Goal: Task Accomplishment & Management: Use online tool/utility

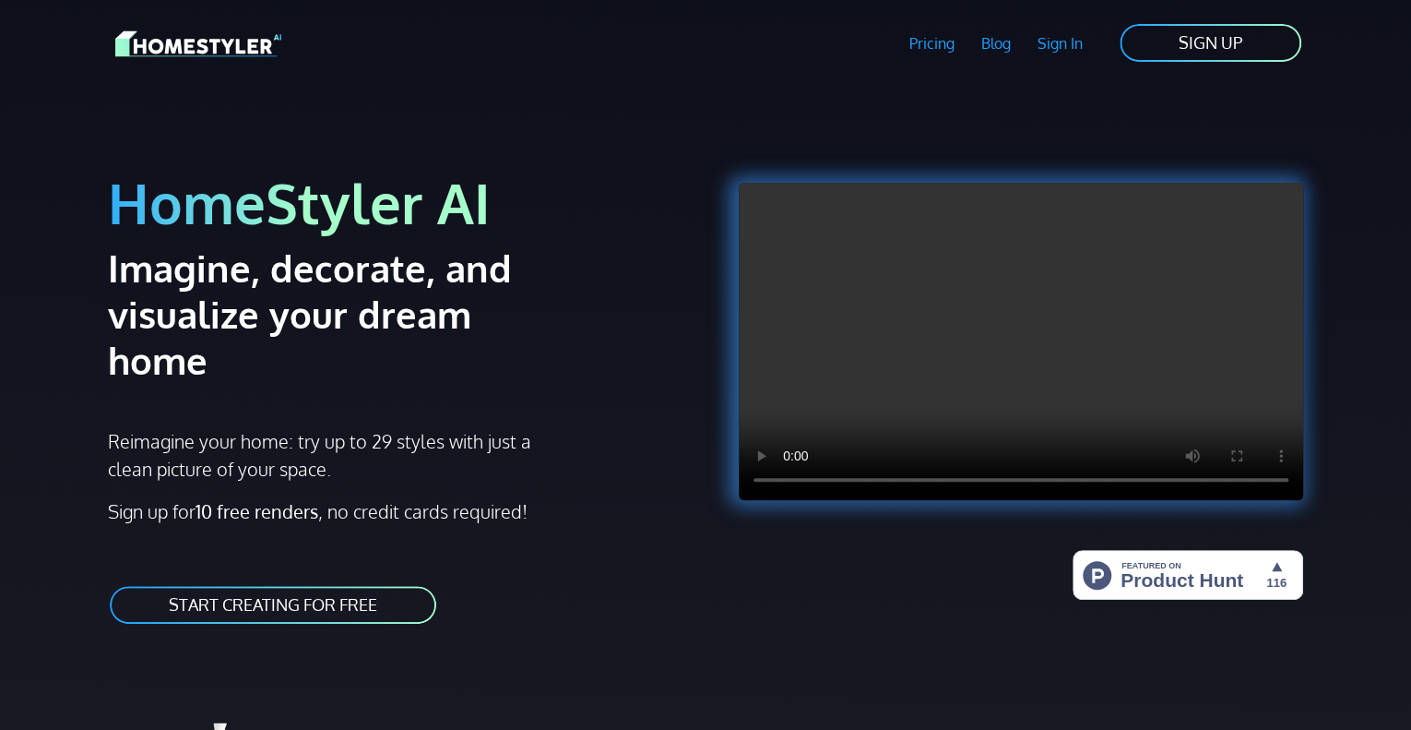
click at [1225, 43] on link "SIGN UP" at bounding box center [1210, 43] width 185 height 42
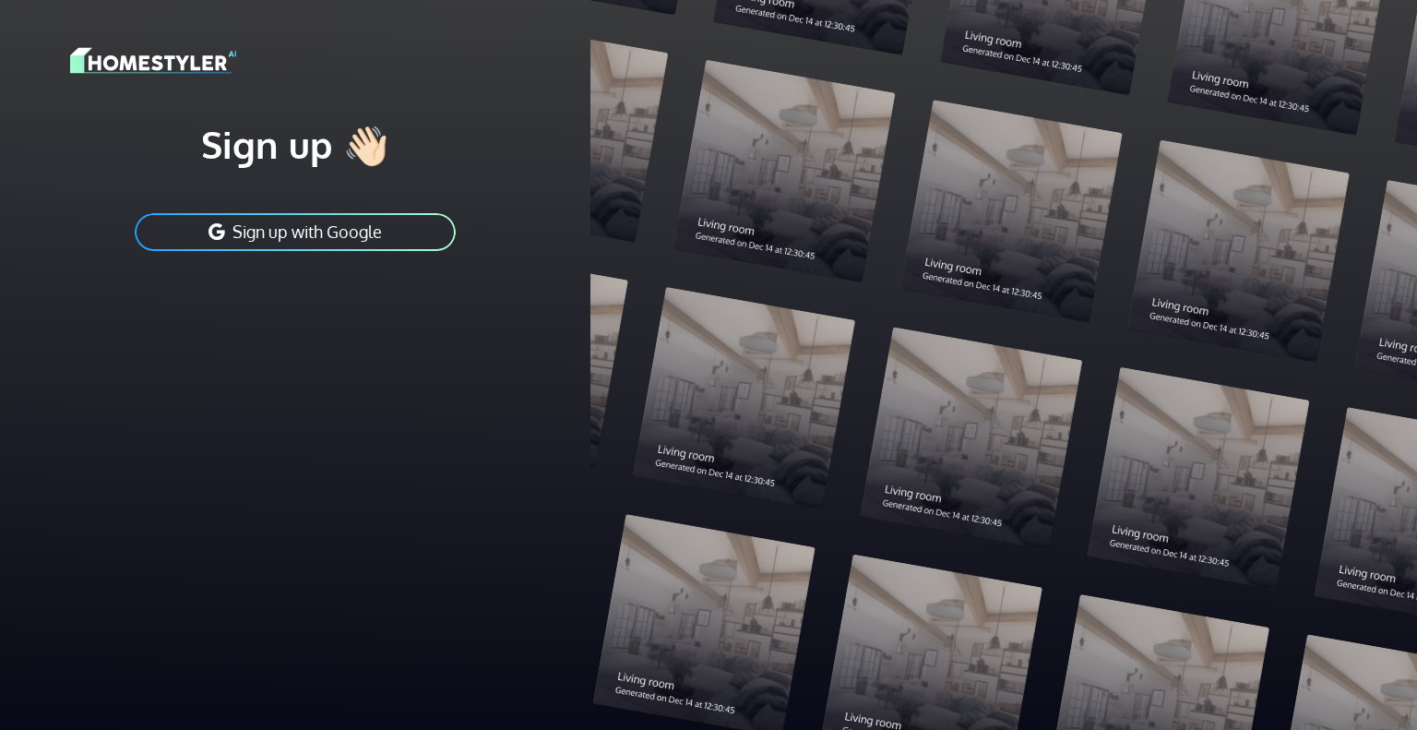
click at [317, 234] on button "Sign up with Google" at bounding box center [295, 232] width 325 height 42
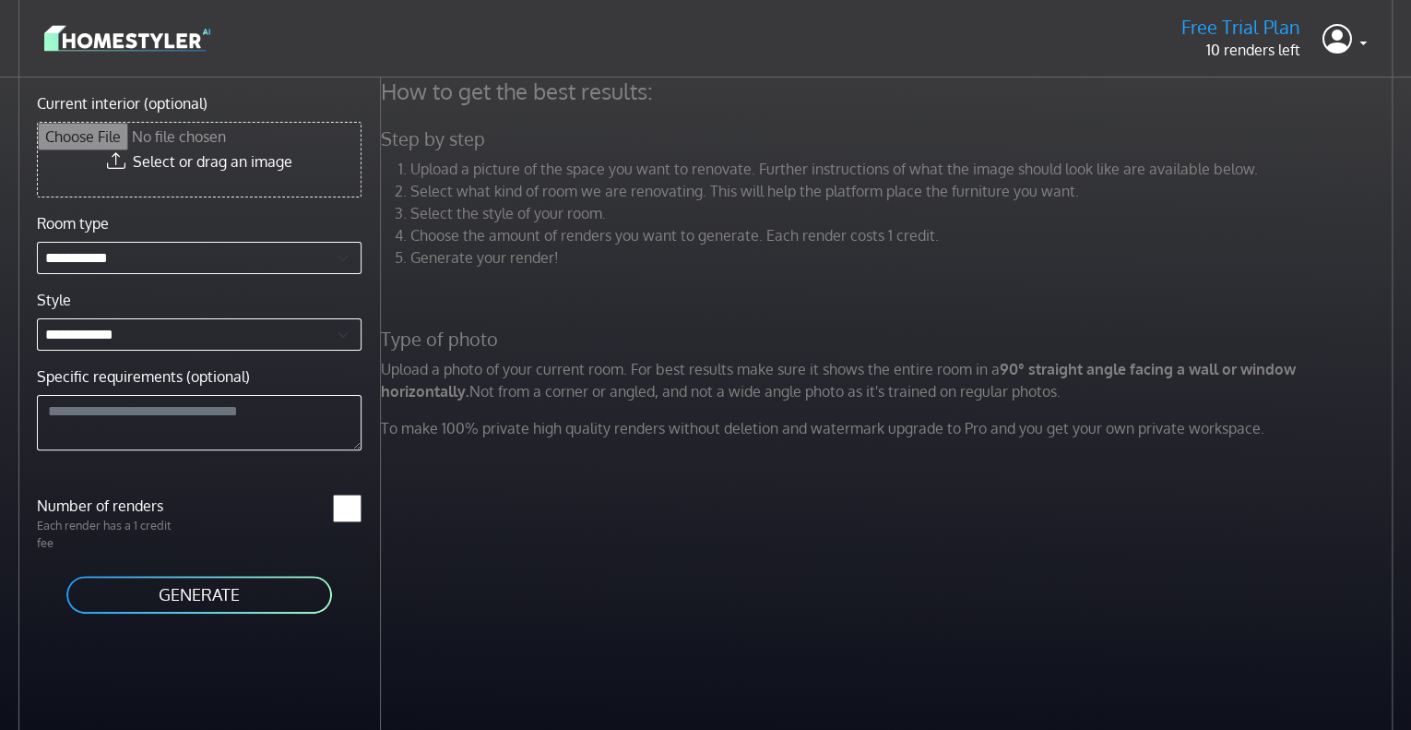
scroll to position [77, 0]
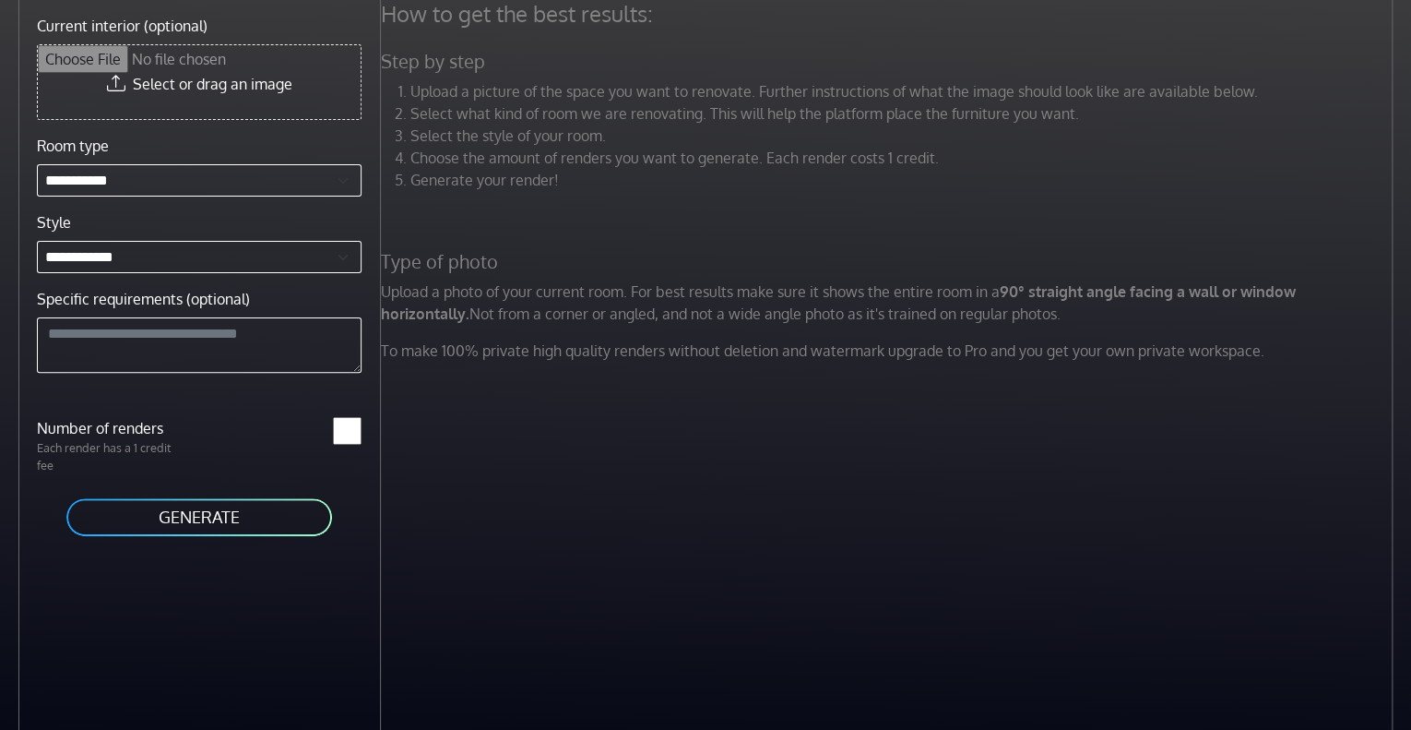
click at [216, 530] on button "GENERATE" at bounding box center [199, 517] width 269 height 42
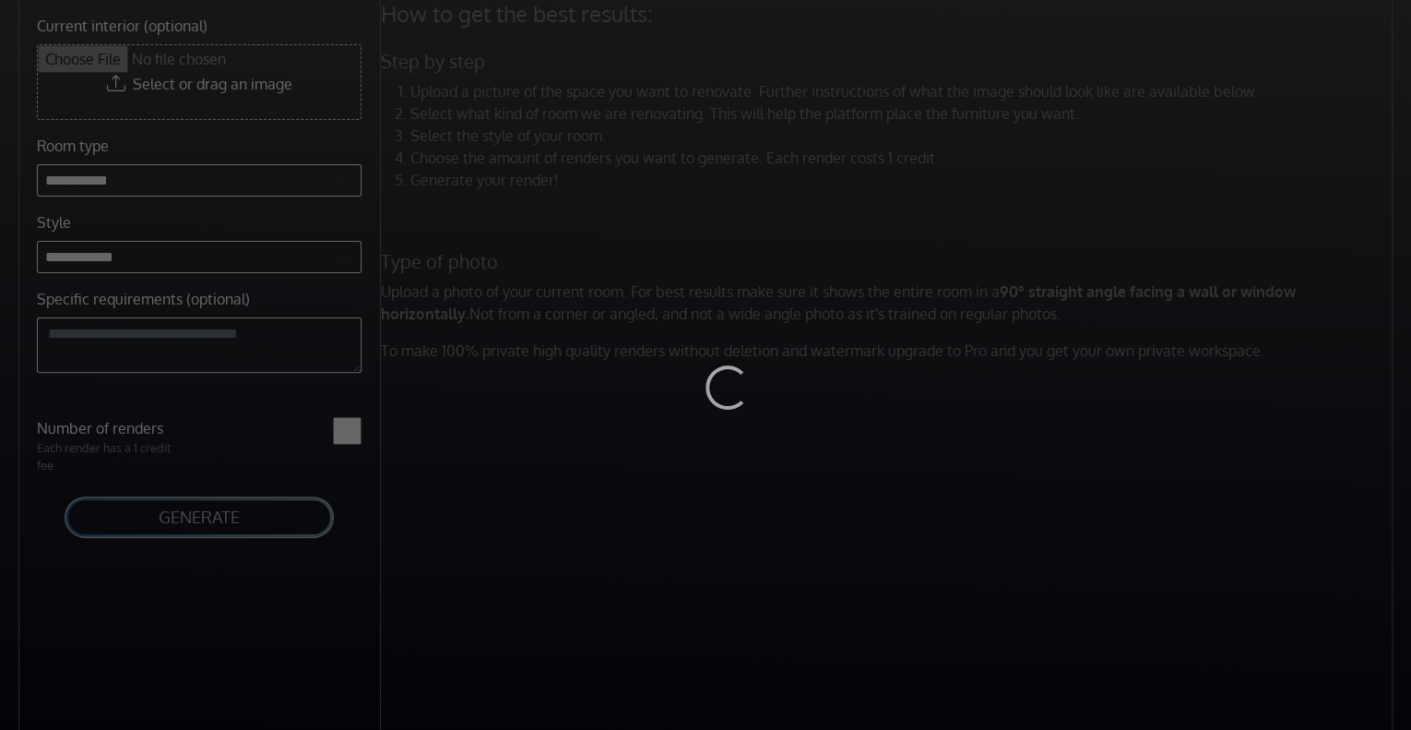
scroll to position [0, 0]
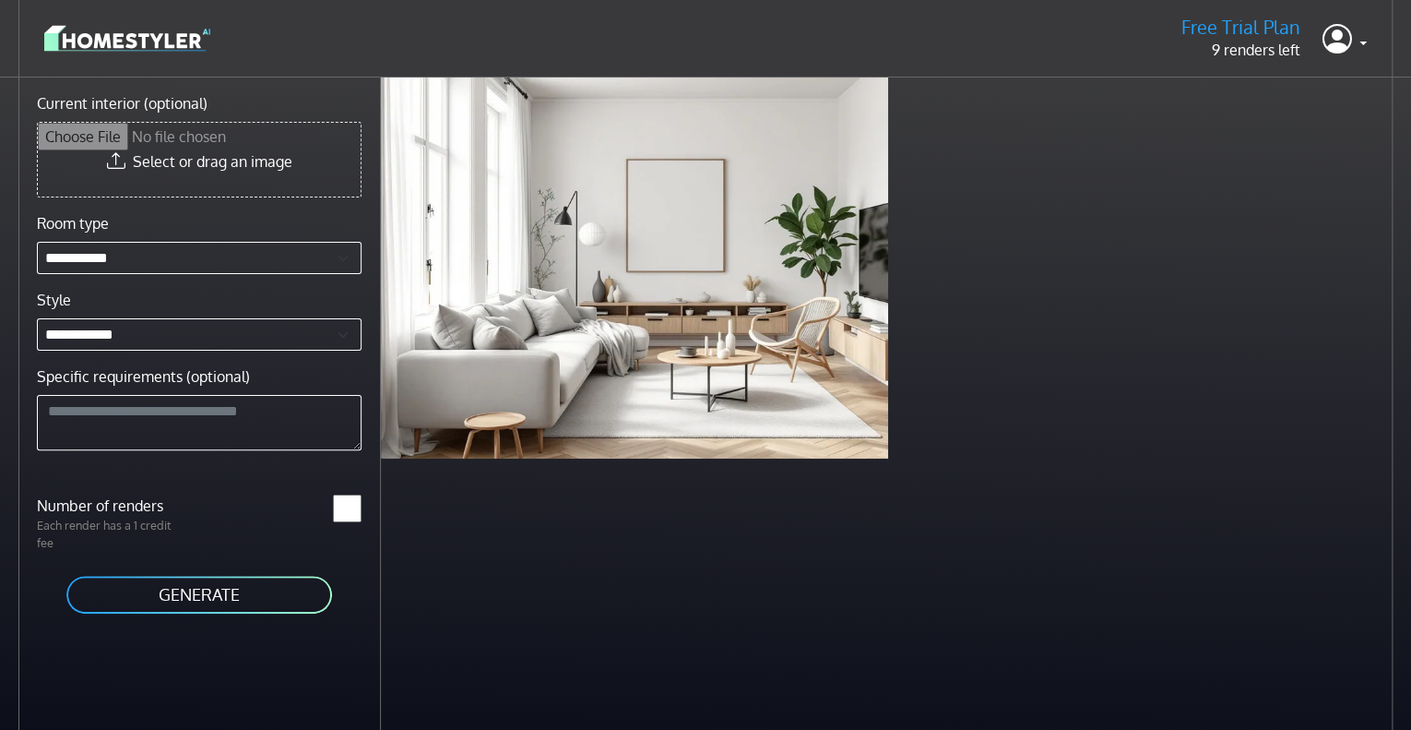
click at [911, 357] on div "Scandinavian living room less than a minute ago" at bounding box center [889, 267] width 1017 height 381
click at [1365, 41] on link at bounding box center [1345, 39] width 44 height 44
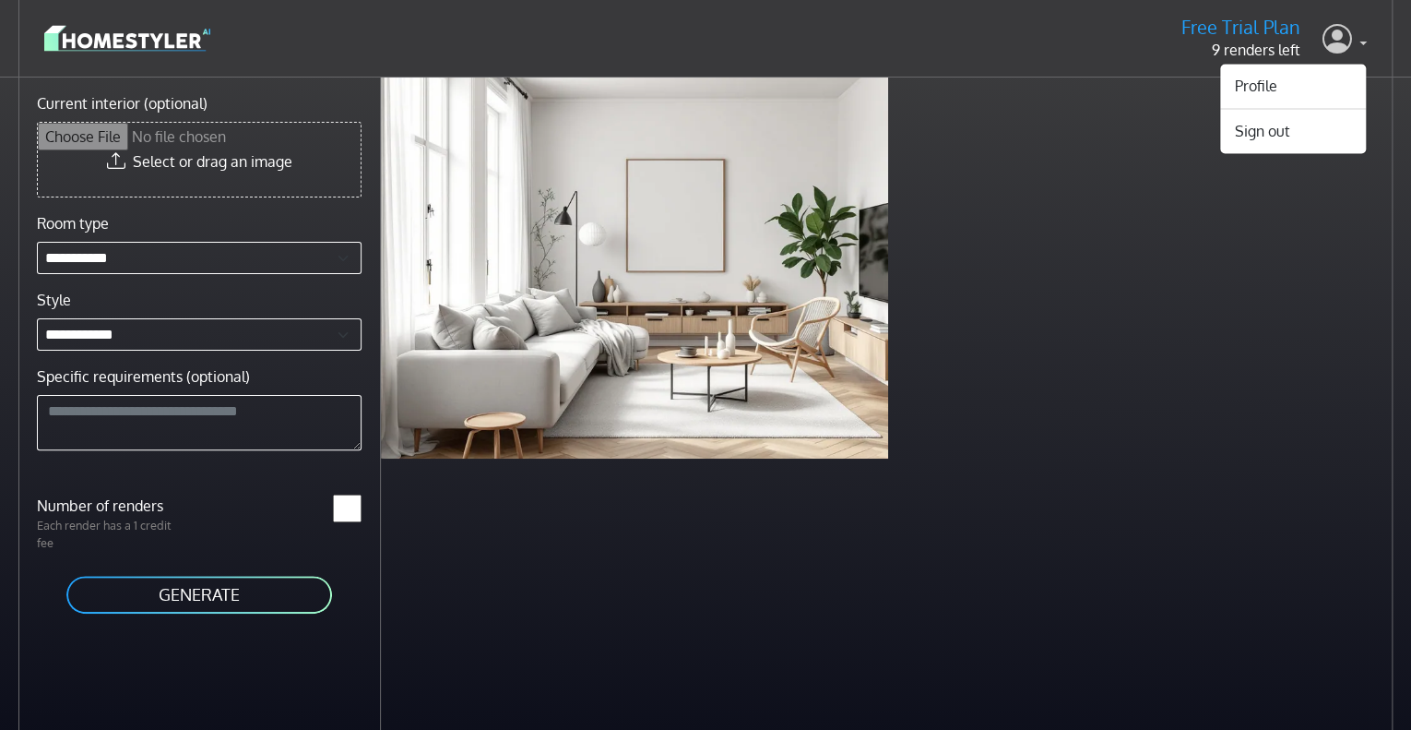
click at [1365, 41] on link at bounding box center [1345, 39] width 44 height 44
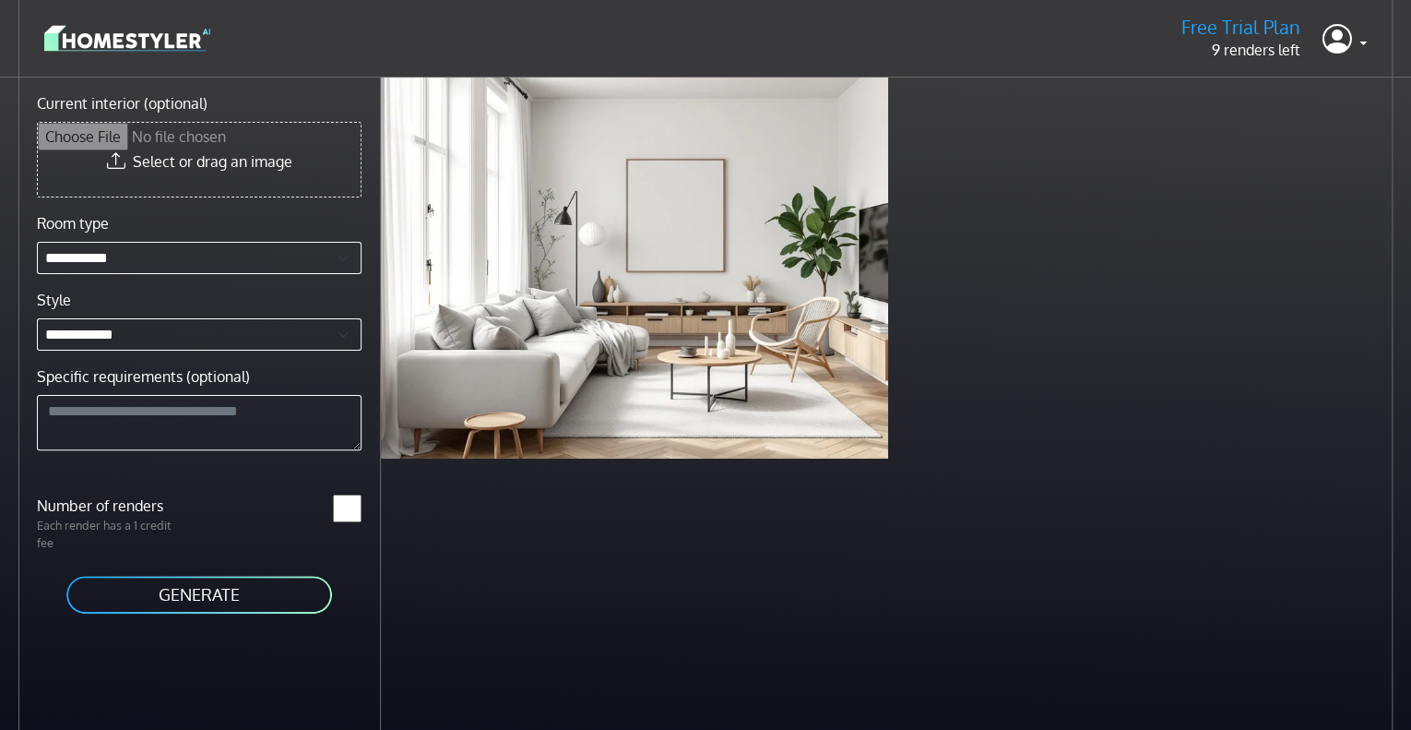
click at [146, 35] on img at bounding box center [127, 38] width 166 height 32
click at [139, 47] on img at bounding box center [127, 38] width 166 height 32
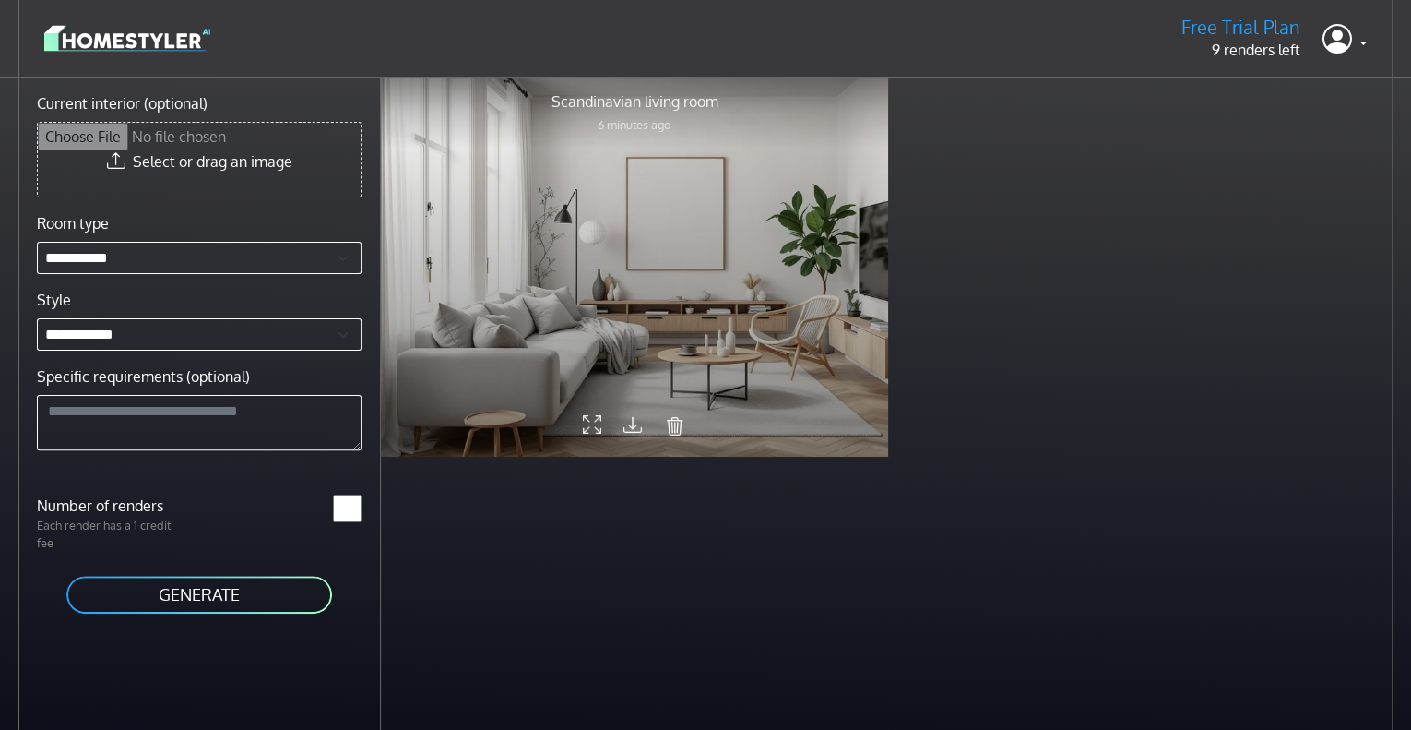
click at [674, 423] on icon "submit" at bounding box center [675, 426] width 18 height 24
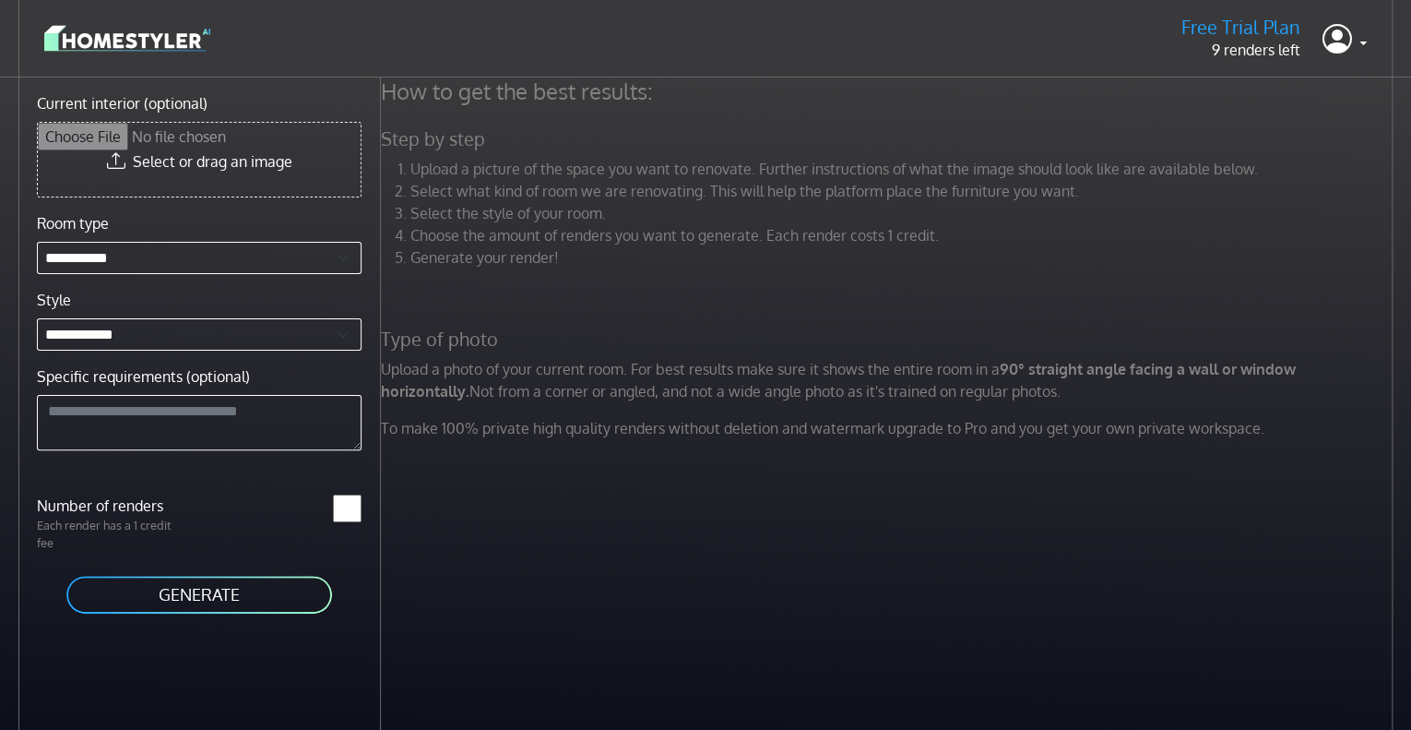
drag, startPoint x: 572, startPoint y: 176, endPoint x: 486, endPoint y: 206, distance: 90.7
click at [568, 178] on li "Upload a picture of the space you want to renovate. Further instructions of wha…" at bounding box center [904, 169] width 987 height 22
click at [231, 582] on button "GENERATE" at bounding box center [199, 595] width 269 height 42
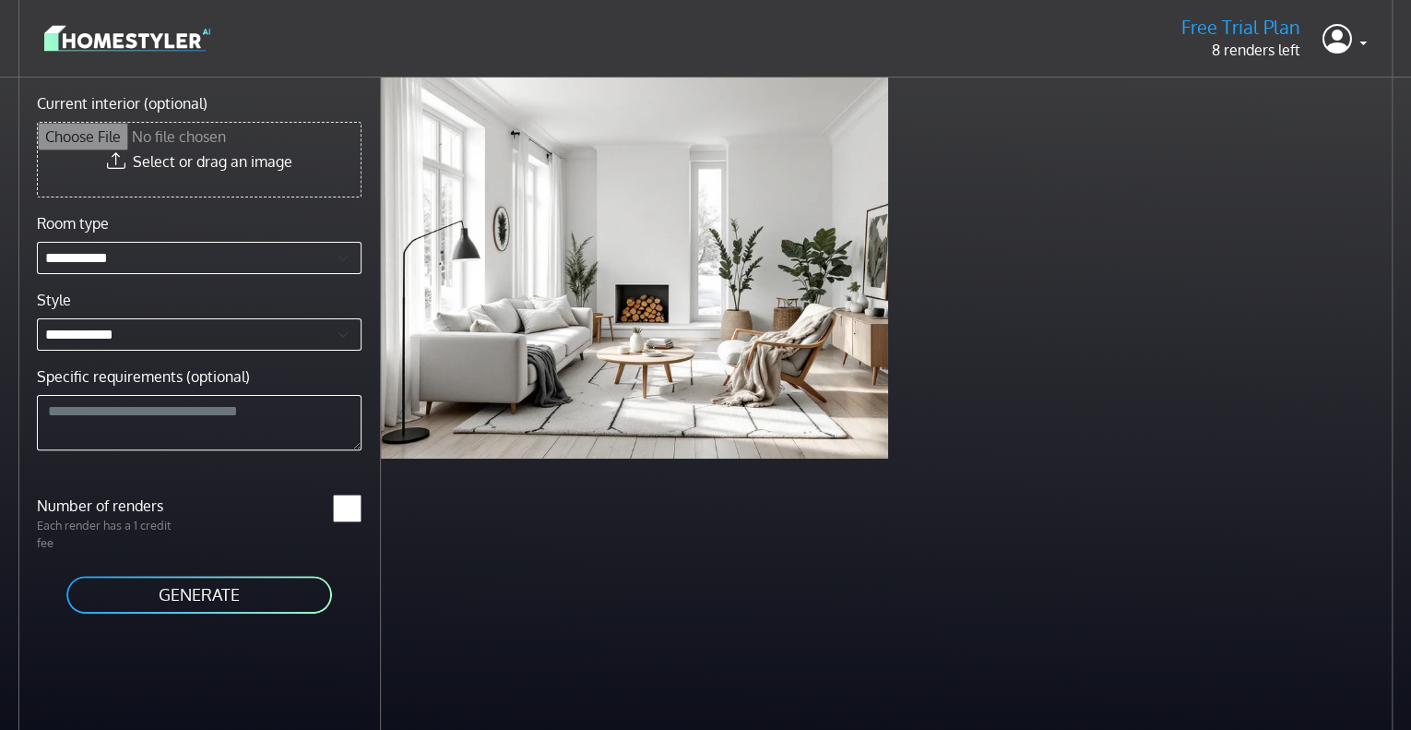
click at [262, 593] on button "GENERATE" at bounding box center [199, 595] width 269 height 42
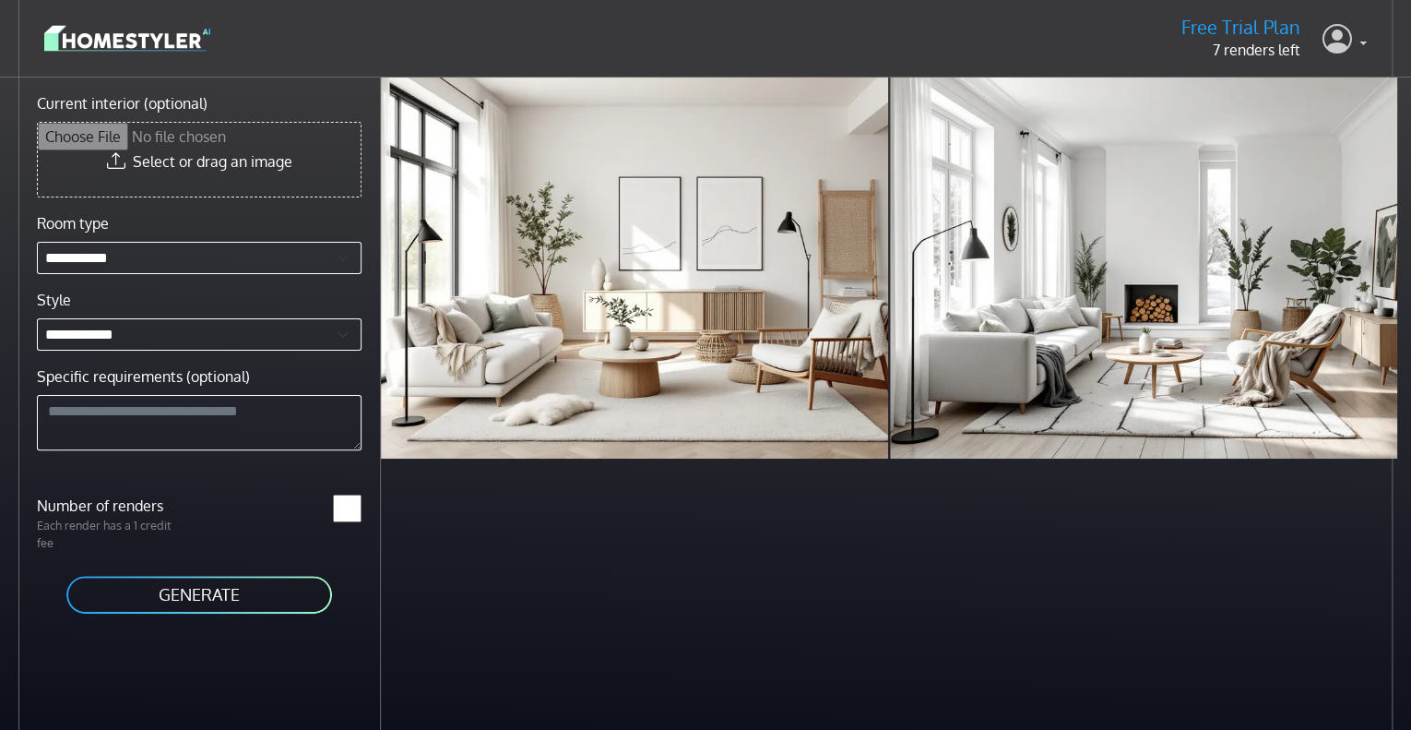
click at [1352, 43] on link at bounding box center [1345, 39] width 44 height 44
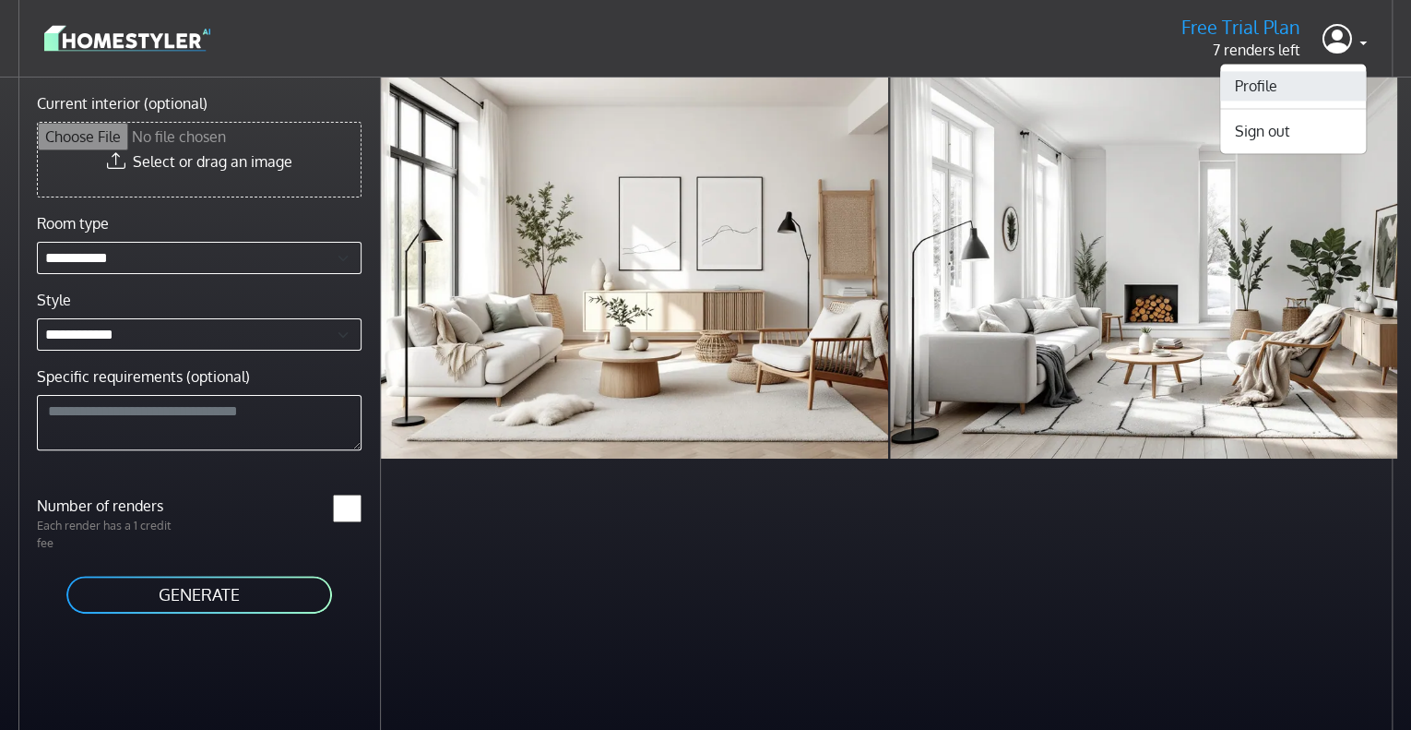
click at [1278, 89] on link "Profile" at bounding box center [1294, 86] width 146 height 30
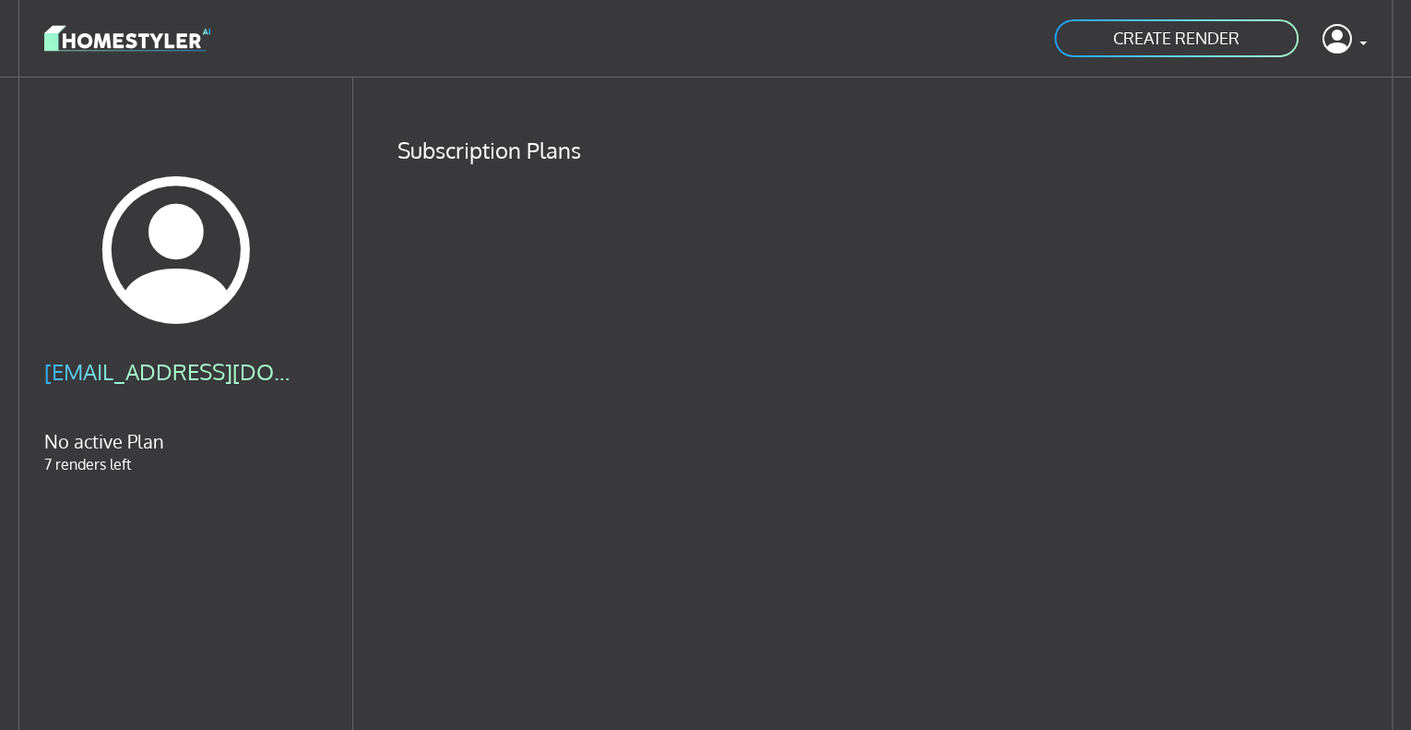
click at [1214, 38] on link "CREATE RENDER" at bounding box center [1177, 39] width 248 height 42
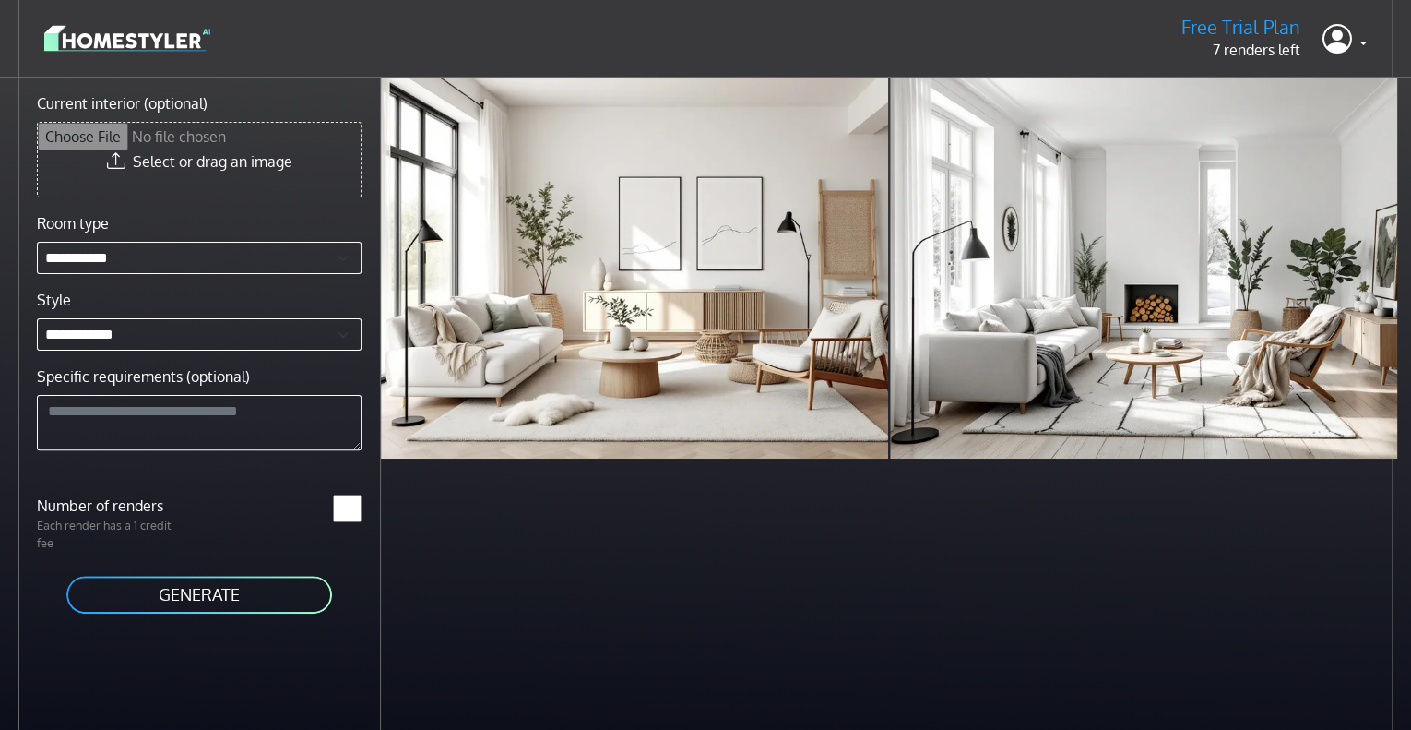
click at [137, 32] on img at bounding box center [127, 38] width 166 height 32
